Goal: Book appointment/travel/reservation

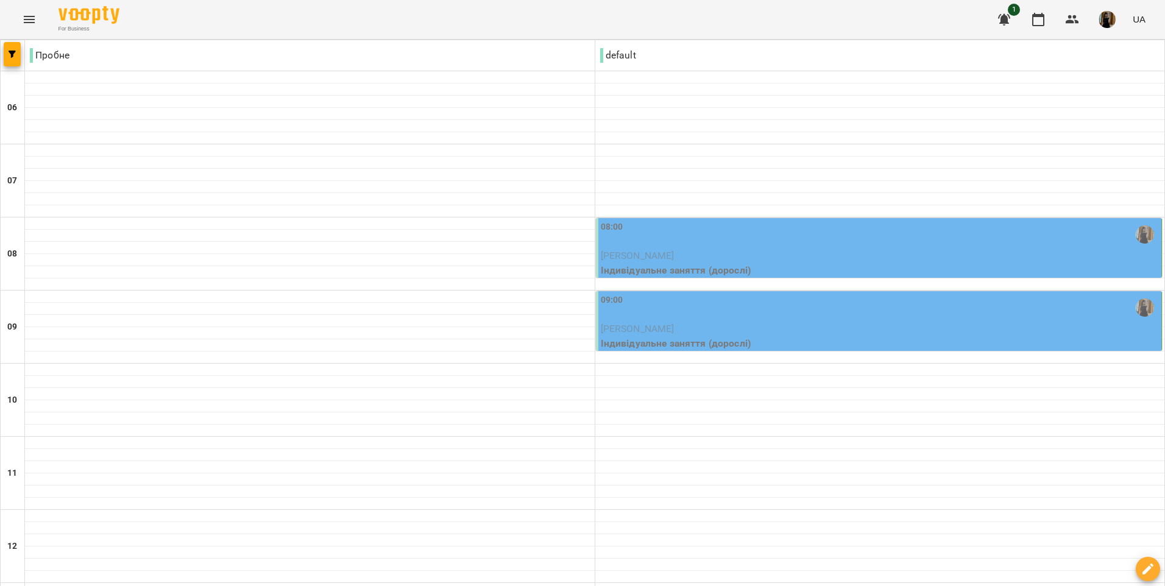
scroll to position [122, 0]
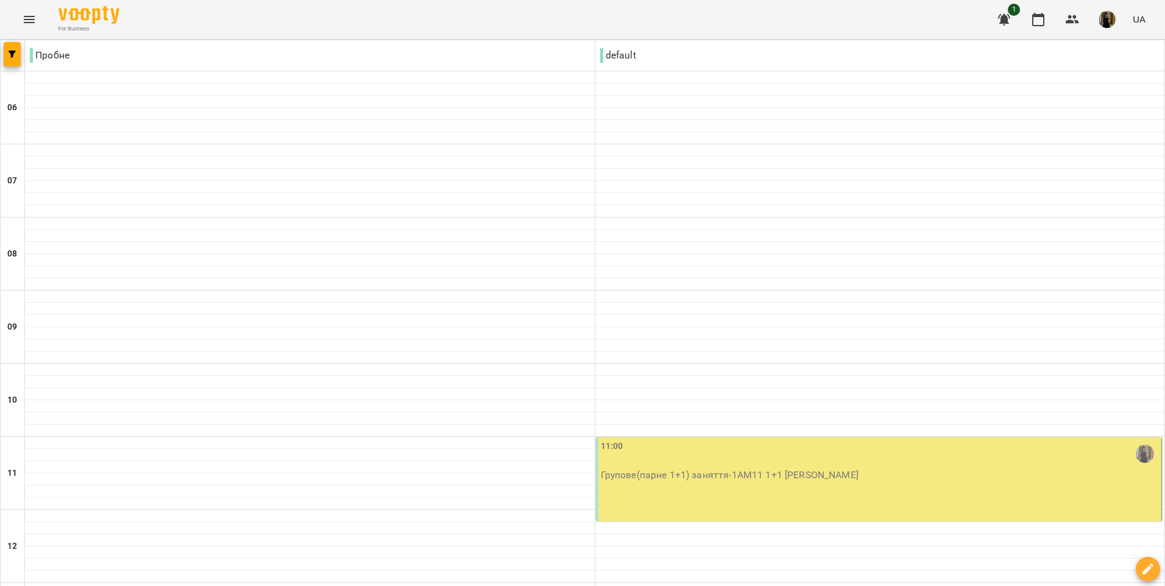
scroll to position [244, 0]
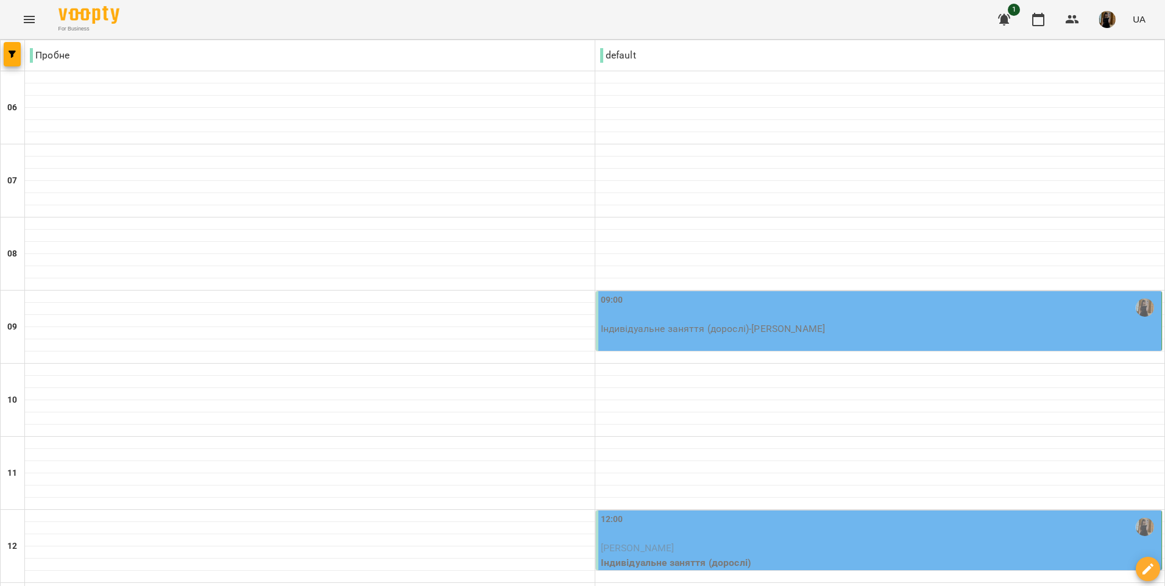
scroll to position [183, 0]
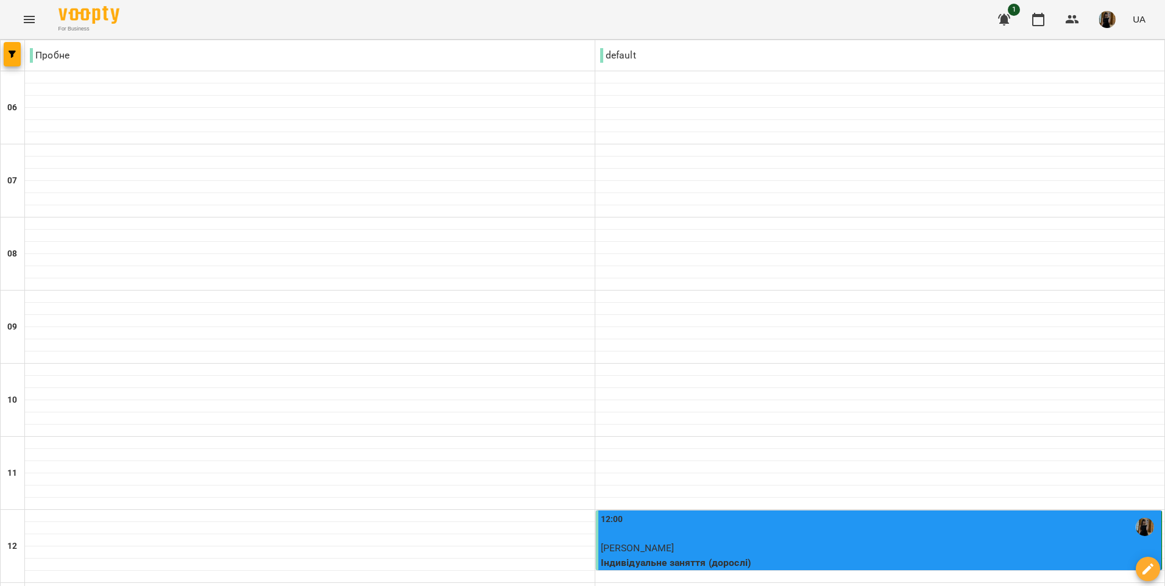
scroll to position [366, 0]
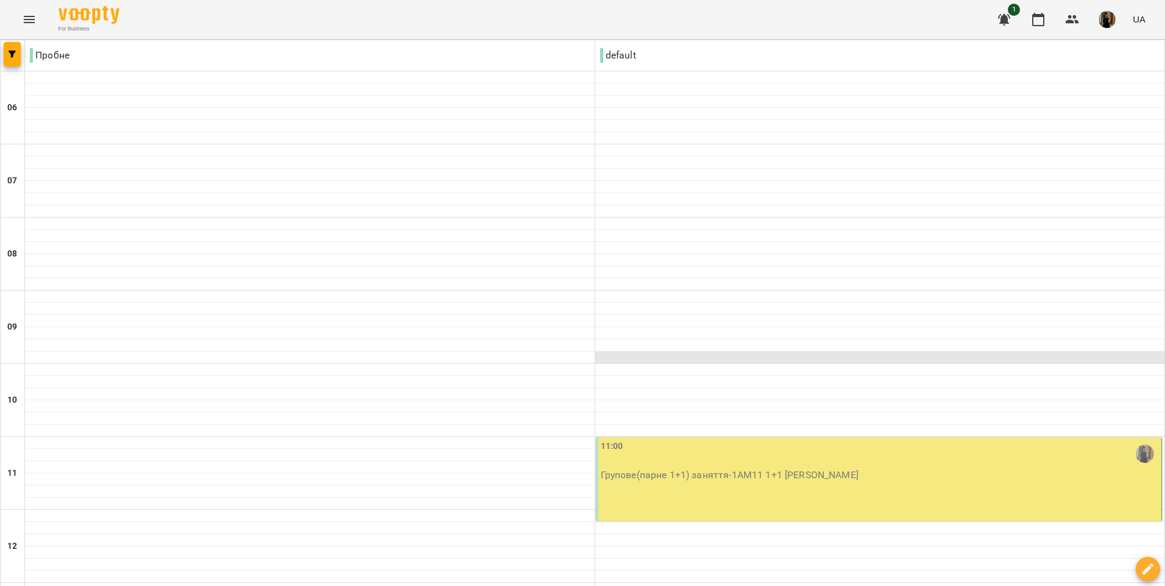
scroll to position [0, 0]
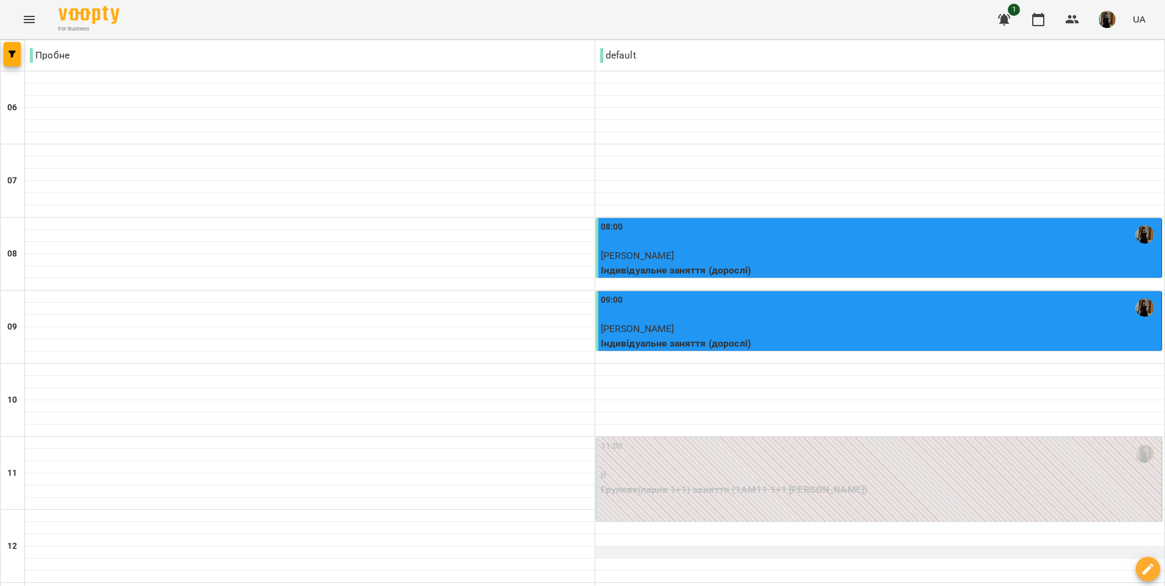
scroll to position [61, 0]
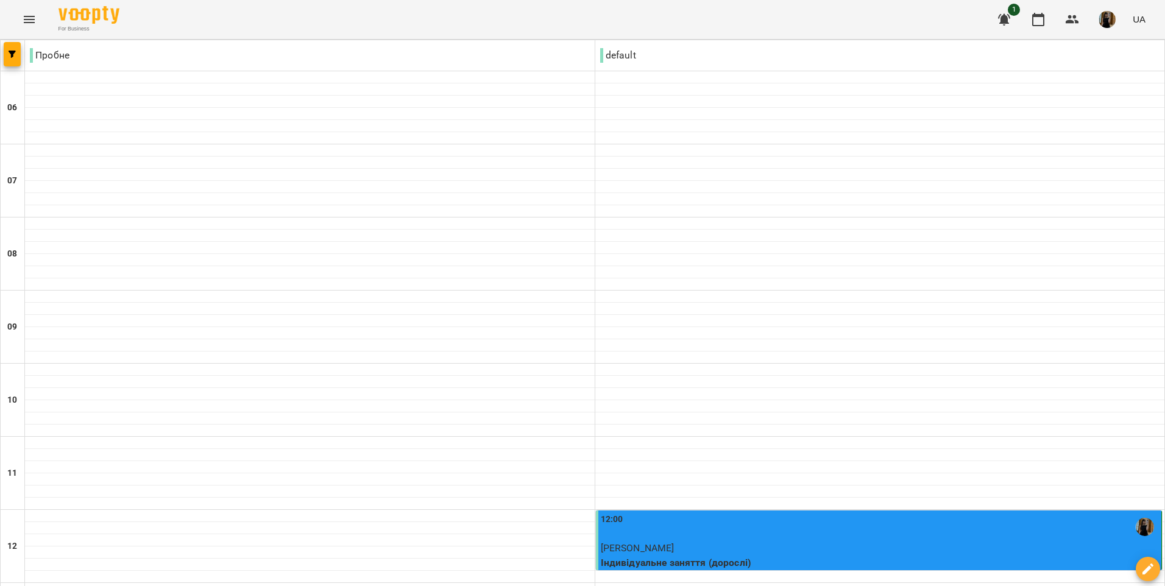
scroll to position [366, 0]
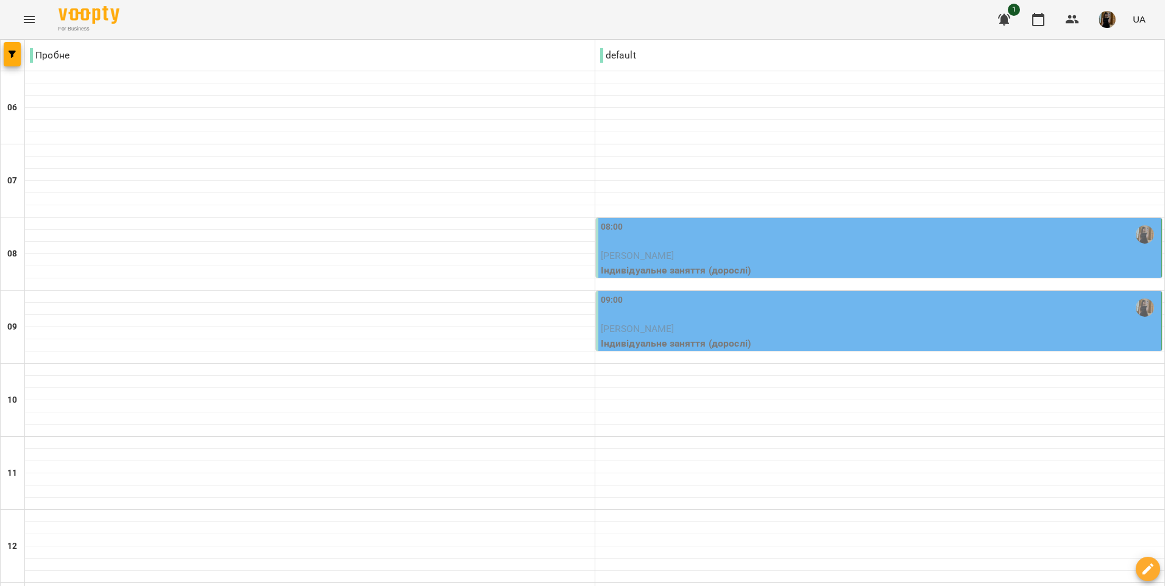
scroll to position [122, 0]
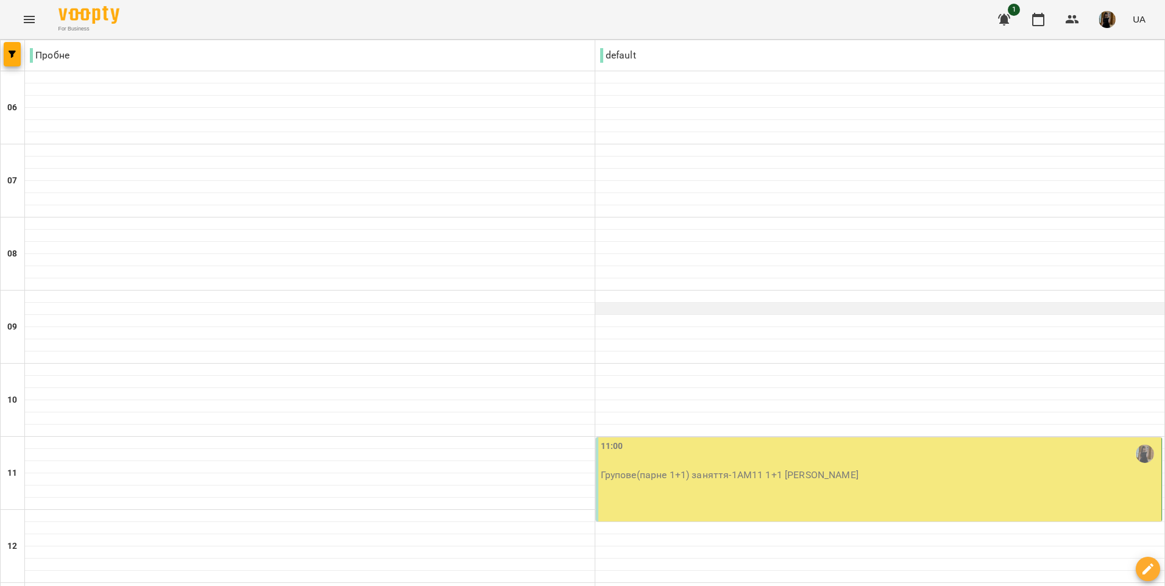
scroll to position [366, 0]
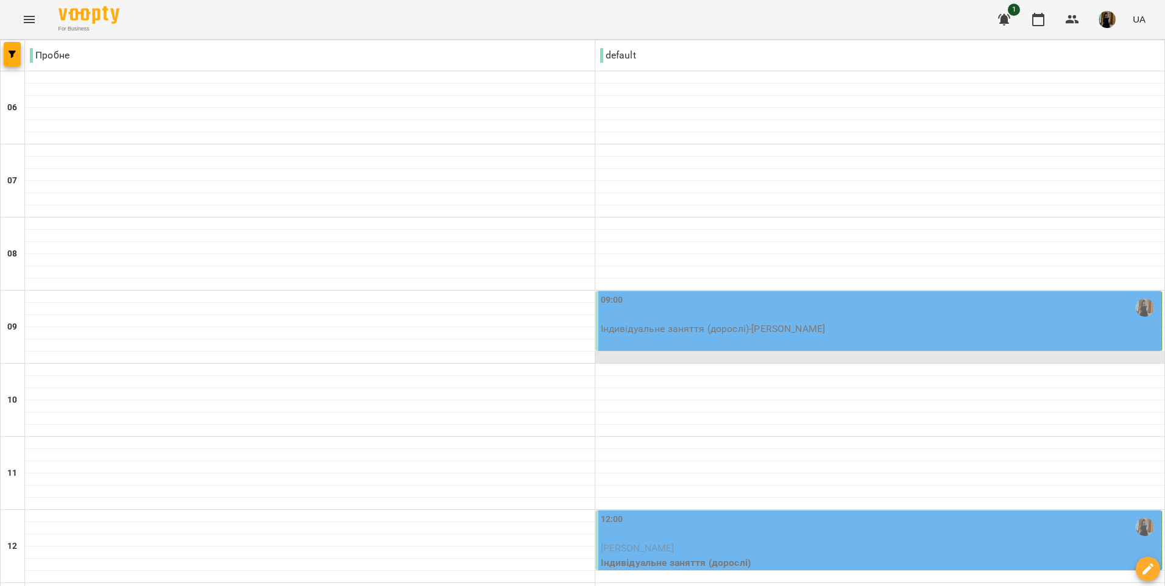
scroll to position [61, 0]
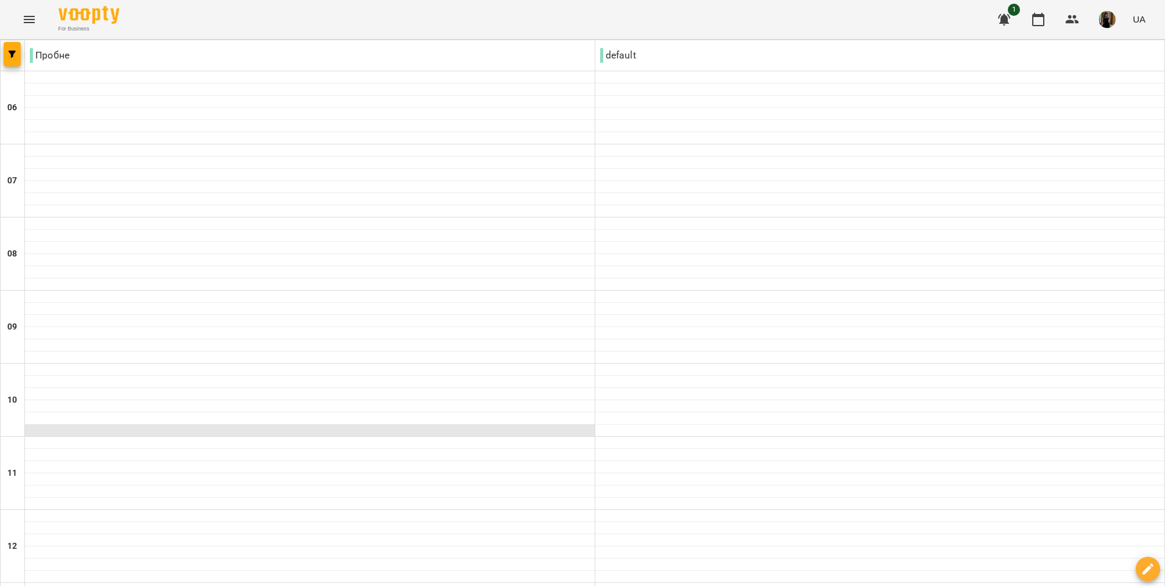
scroll to position [0, 0]
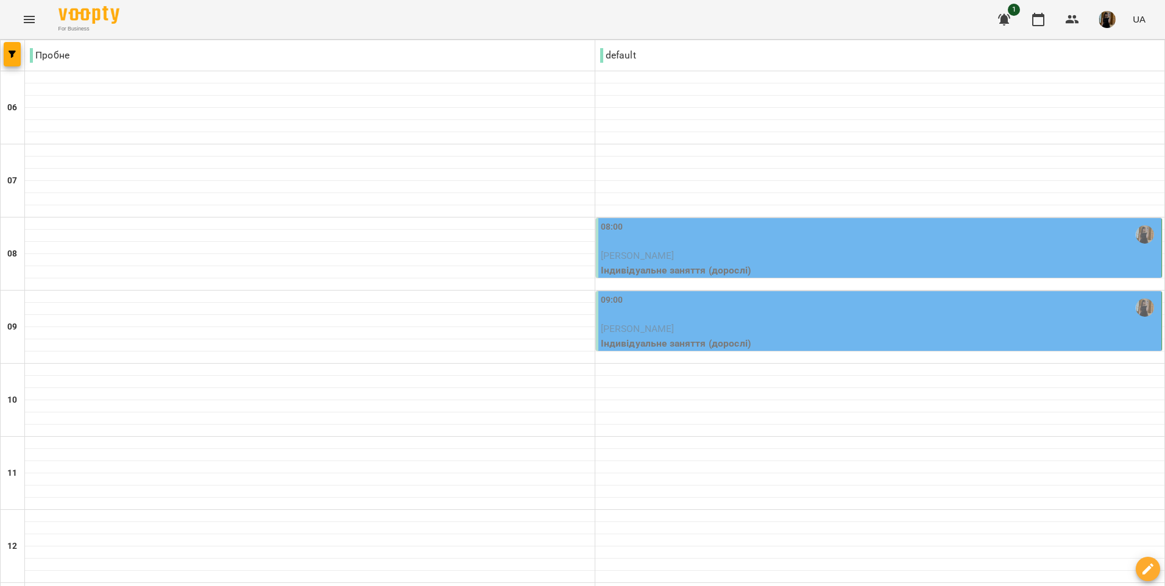
scroll to position [61, 0]
click at [799, 322] on p "[PERSON_NAME]" at bounding box center [880, 329] width 559 height 15
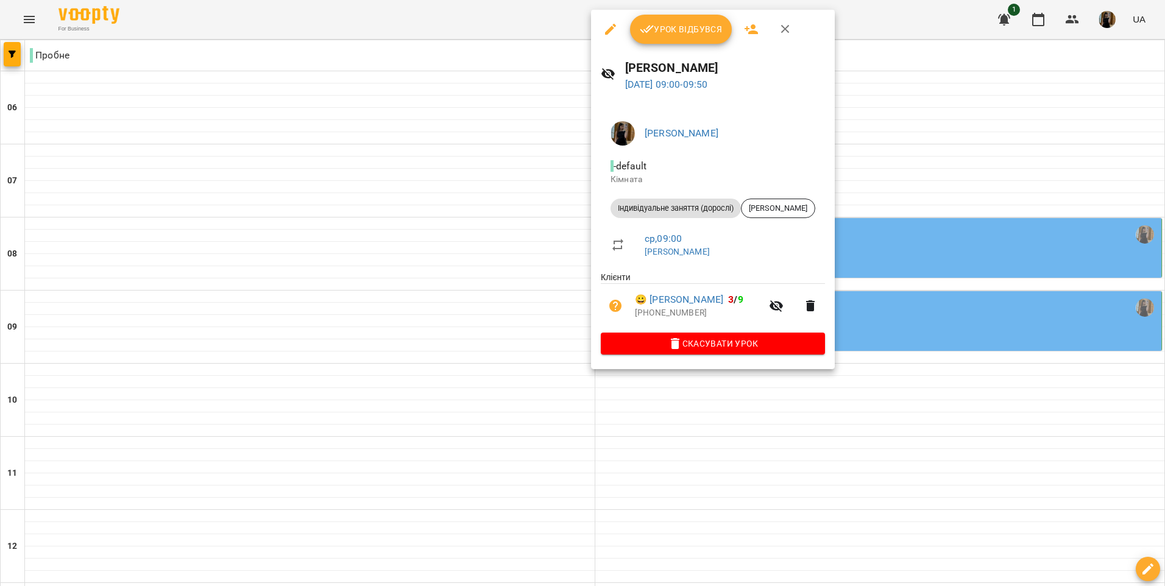
click at [700, 448] on div at bounding box center [582, 293] width 1165 height 586
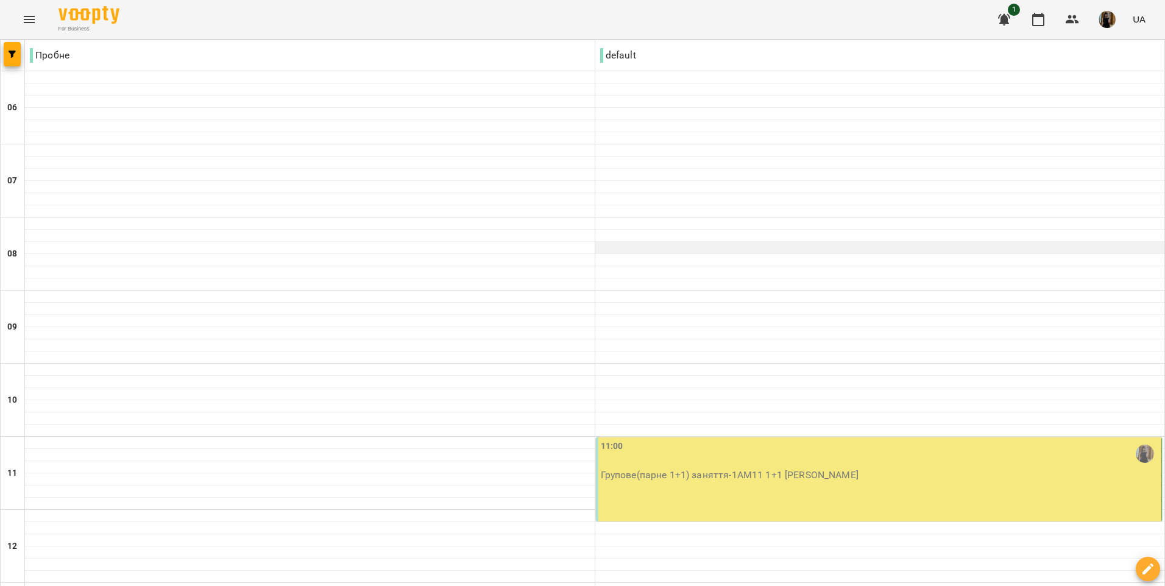
scroll to position [487, 0]
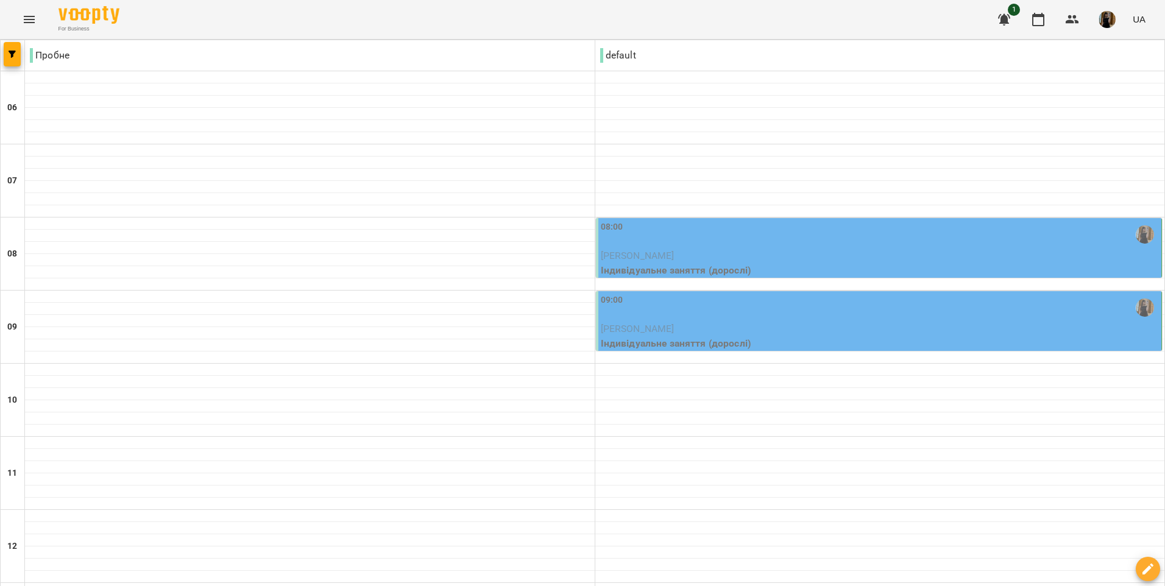
scroll to position [78, 0]
click at [971, 294] on div "09:00" at bounding box center [880, 308] width 559 height 28
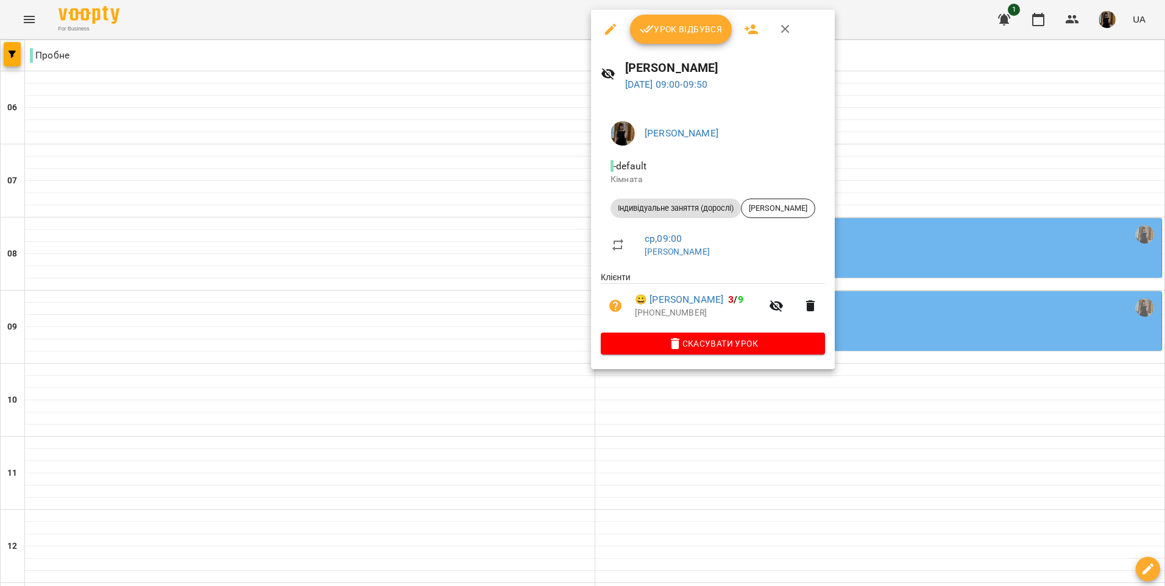
click at [760, 428] on div at bounding box center [582, 293] width 1165 height 586
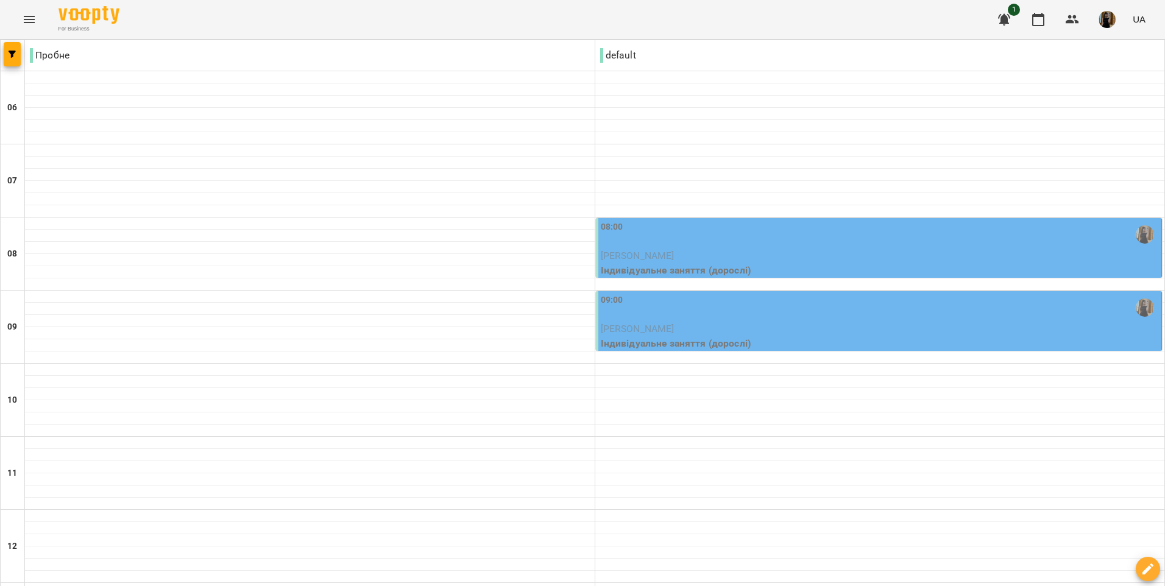
click at [745, 249] on p "[PERSON_NAME]" at bounding box center [880, 256] width 559 height 15
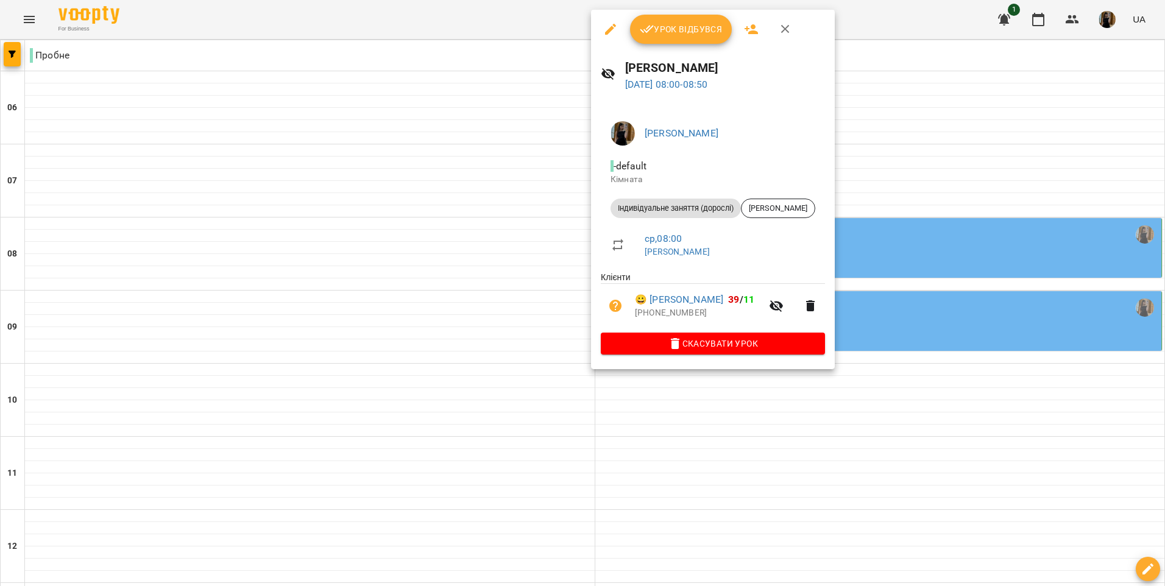
click at [860, 433] on div at bounding box center [582, 293] width 1165 height 586
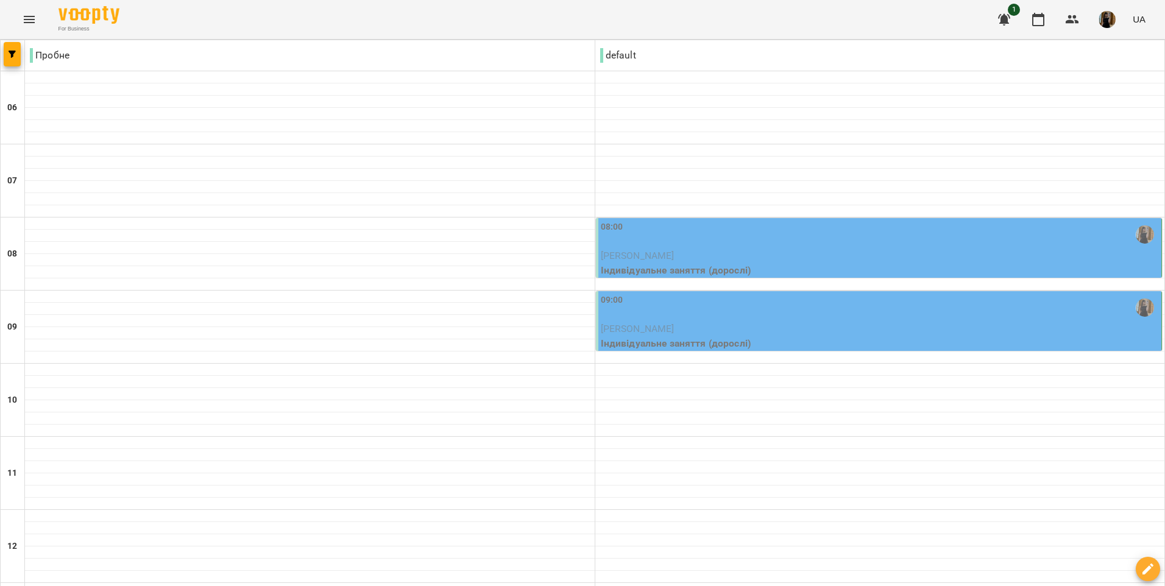
click at [794, 322] on p "[PERSON_NAME]" at bounding box center [880, 329] width 559 height 15
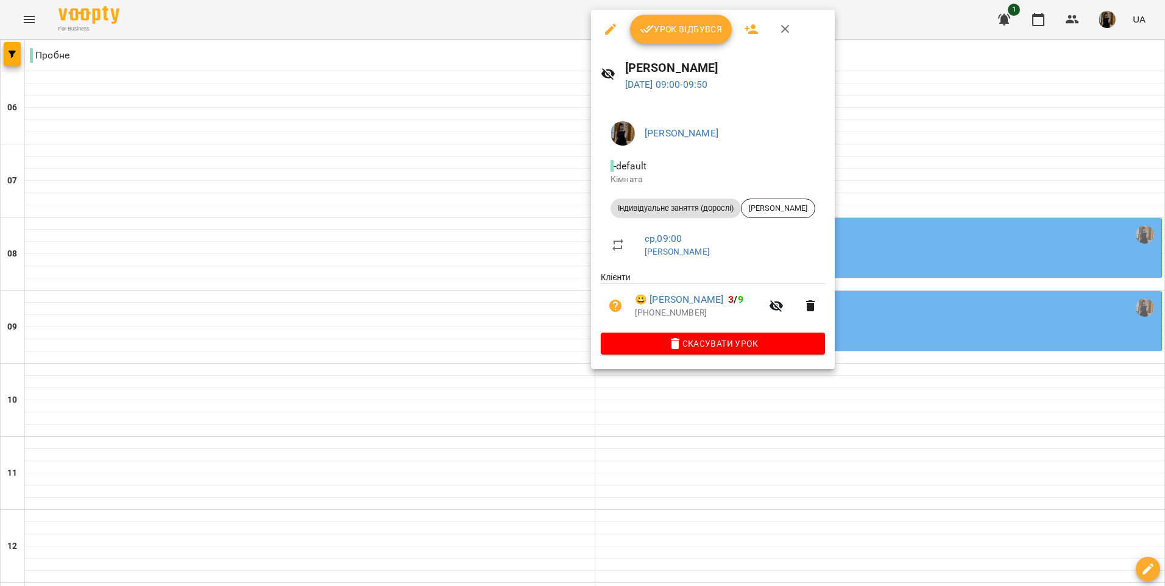
click at [795, 402] on div at bounding box center [582, 293] width 1165 height 586
